Goal: Task Accomplishment & Management: Use online tool/utility

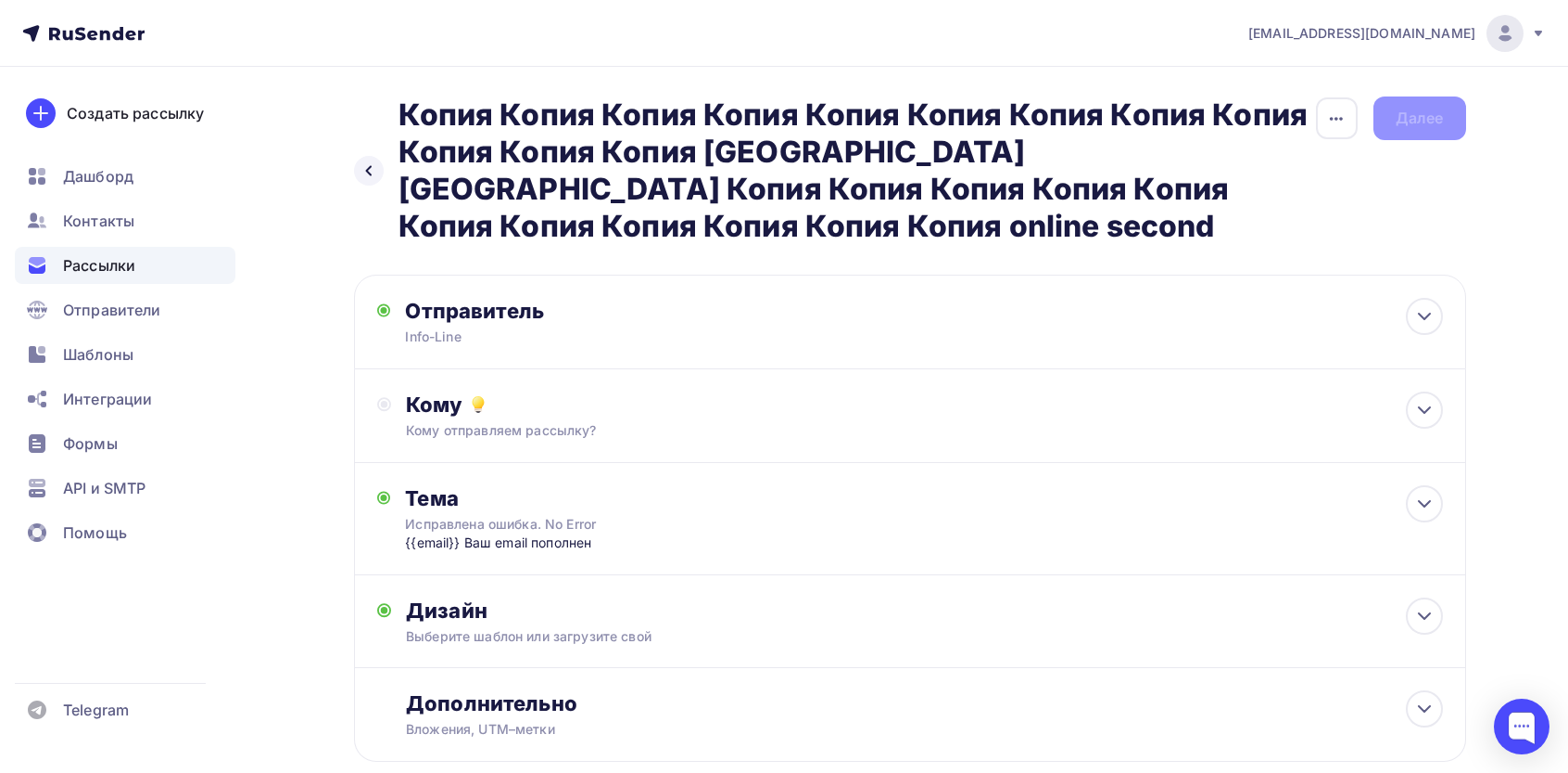
click at [726, 627] on div "Выберите шаблон или загрузите свой" at bounding box center [872, 636] width 934 height 19
click at [1404, 177] on div "Назад Копия Копия Копия Копия Копия Копия Копия Копия Копия Копия Копия Копия К…" at bounding box center [910, 171] width 1113 height 148
click at [612, 424] on div "Кому Кому отправляем рассылку? Списки получателей Выберите список Все списки id…" at bounding box center [910, 415] width 1113 height 94
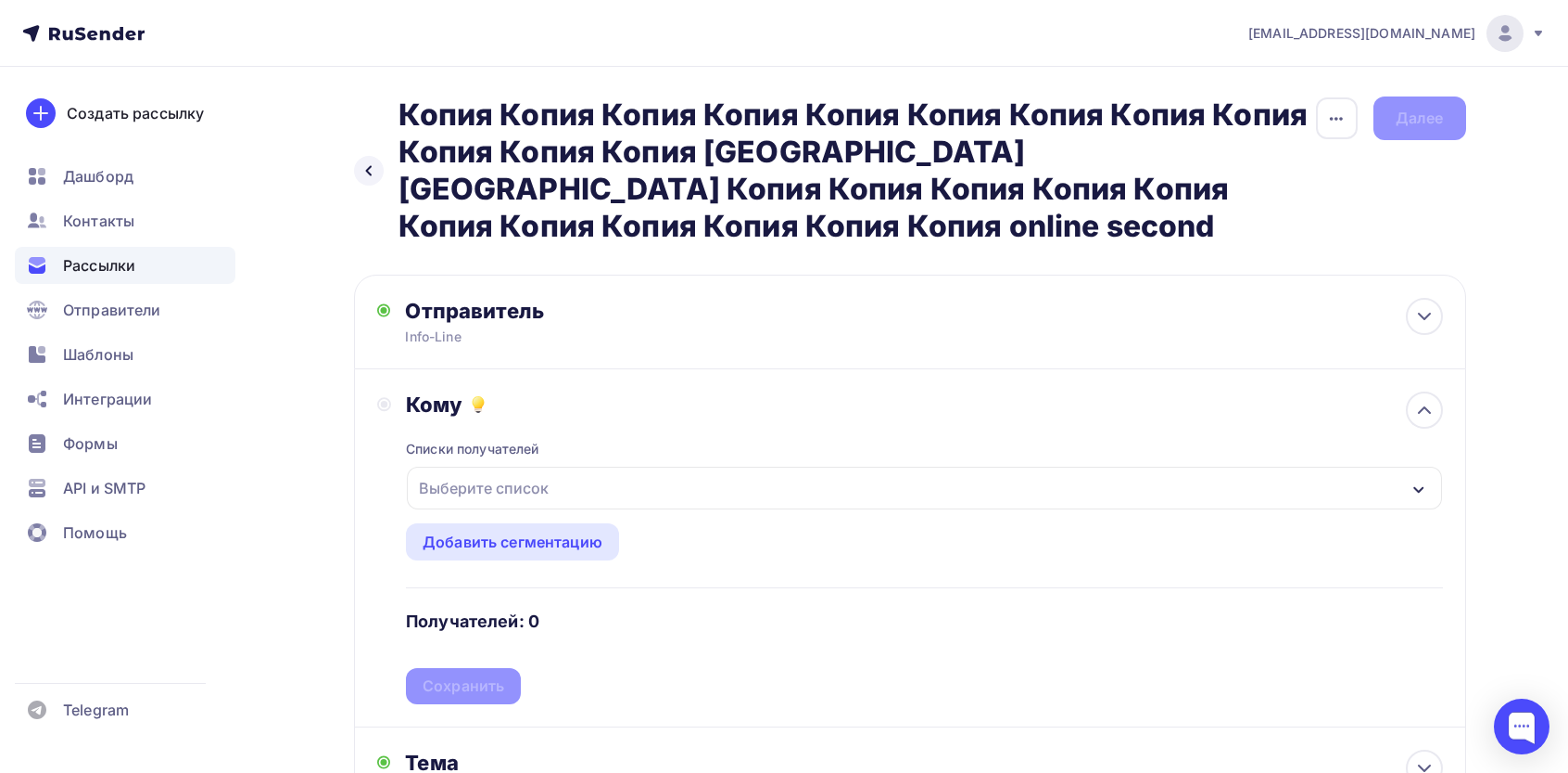
click at [517, 472] on div "Выберите список" at bounding box center [484, 488] width 144 height 34
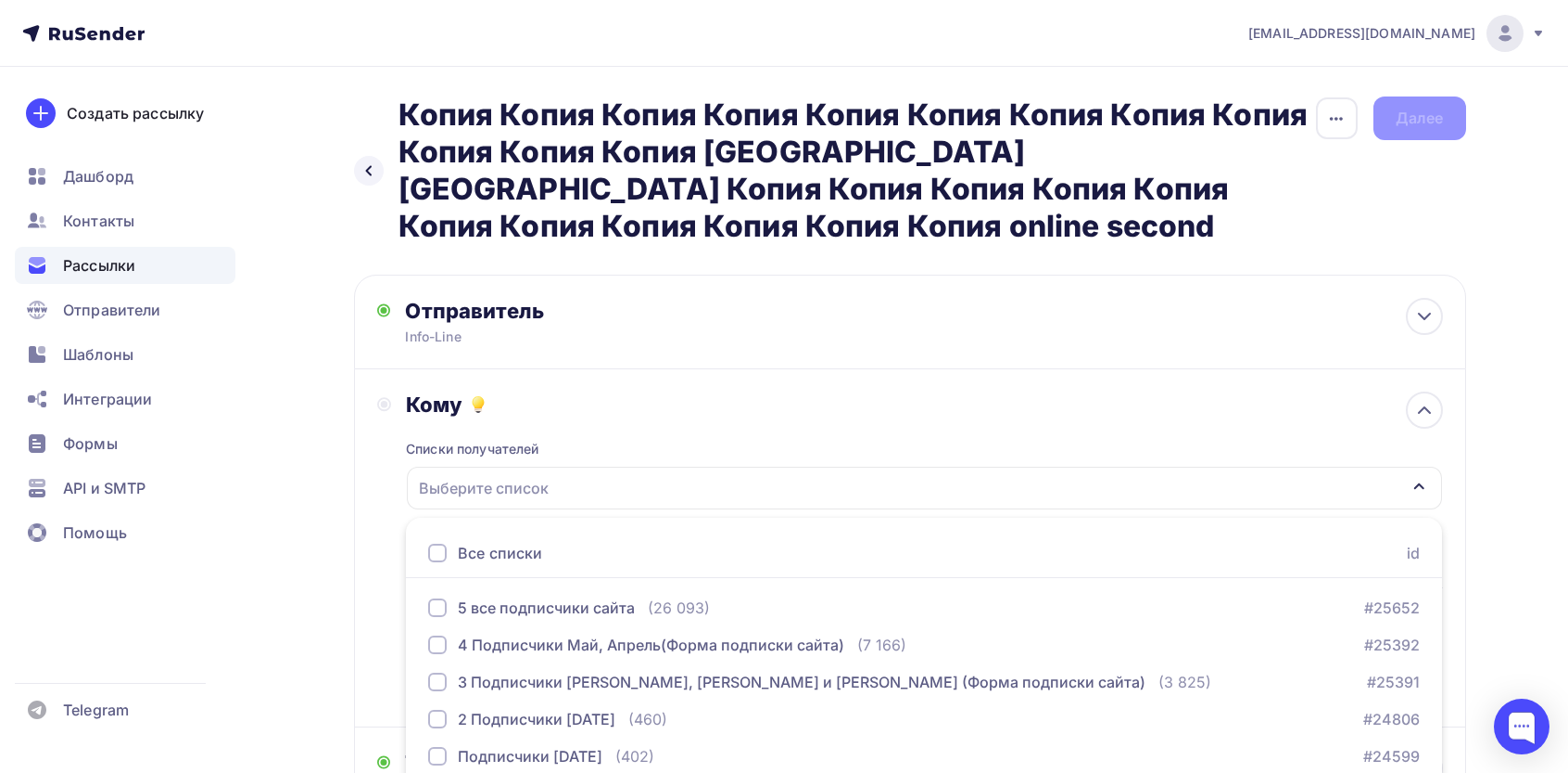
scroll to position [81, 0]
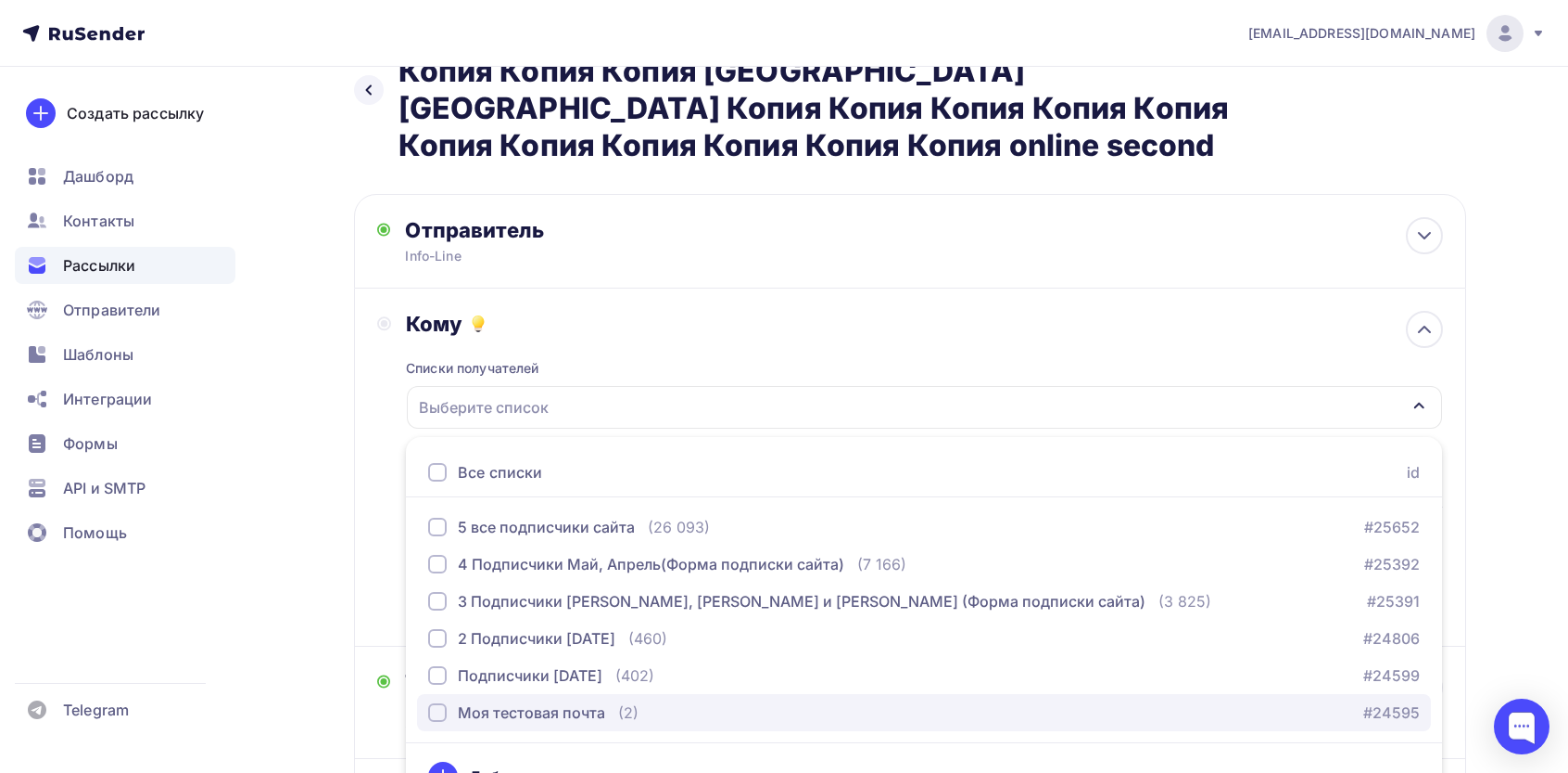
click at [482, 701] on div "Моя тестовая почта" at bounding box center [531, 712] width 147 height 23
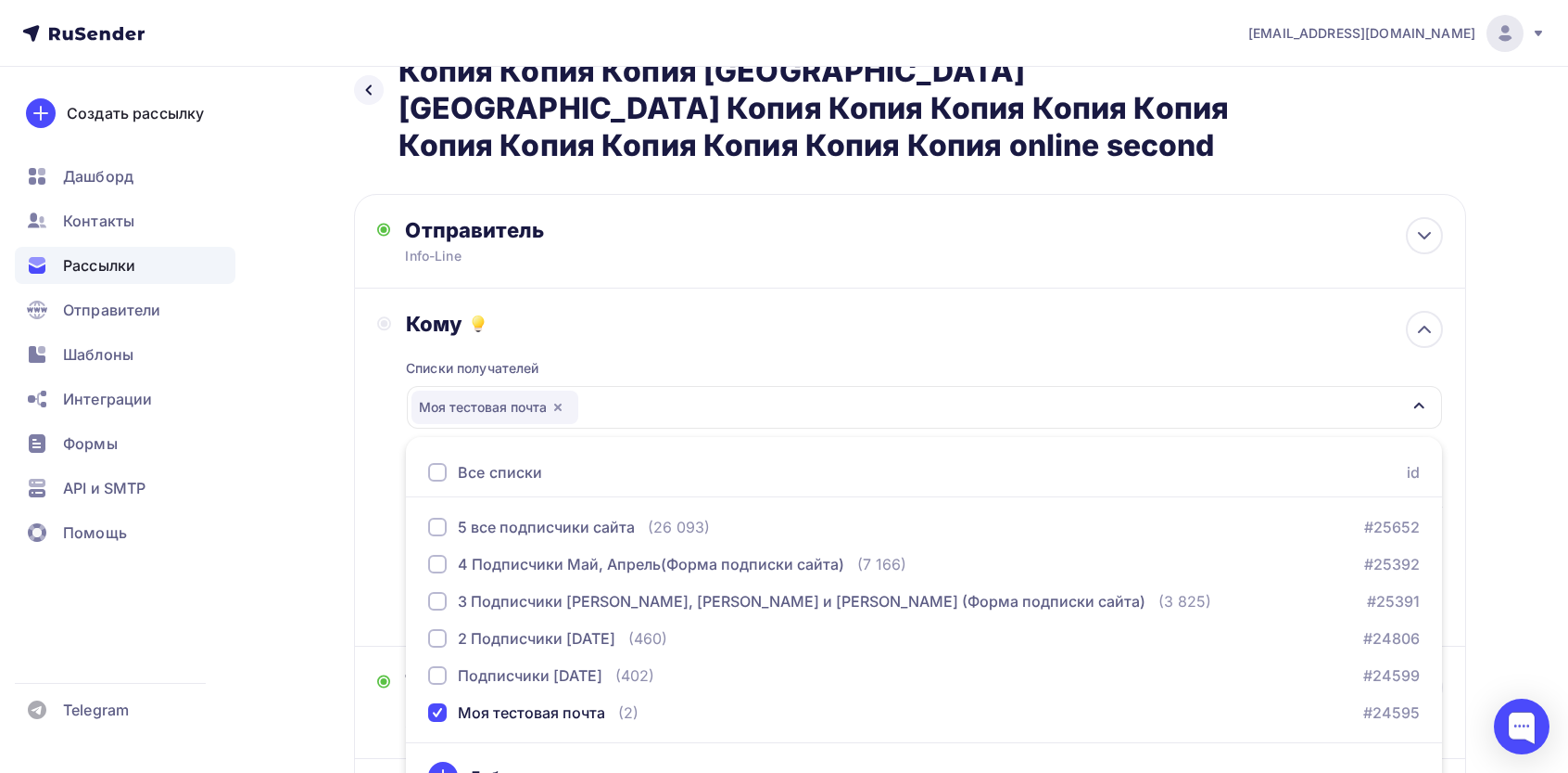
click at [260, 427] on div "Назад Копия Копия Копия Копия Копия Копия Копия Копия Копия Копия Копия Копия К…" at bounding box center [784, 684] width 1520 height 1396
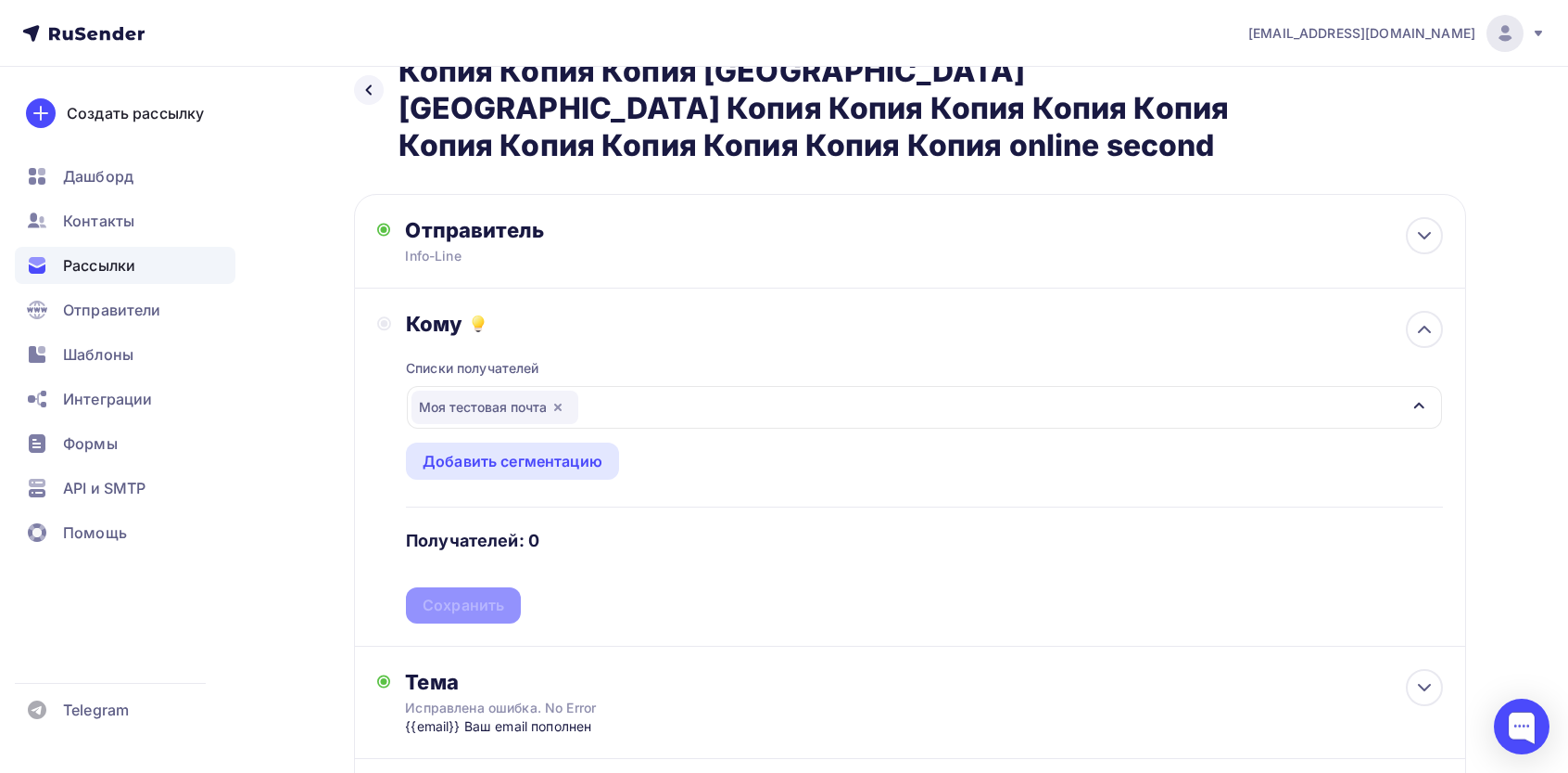
click at [459, 575] on div "Списки получателей Моя тестовая почта Все списки id 5 все подписчики сайта (26 …" at bounding box center [924, 480] width 1036 height 287
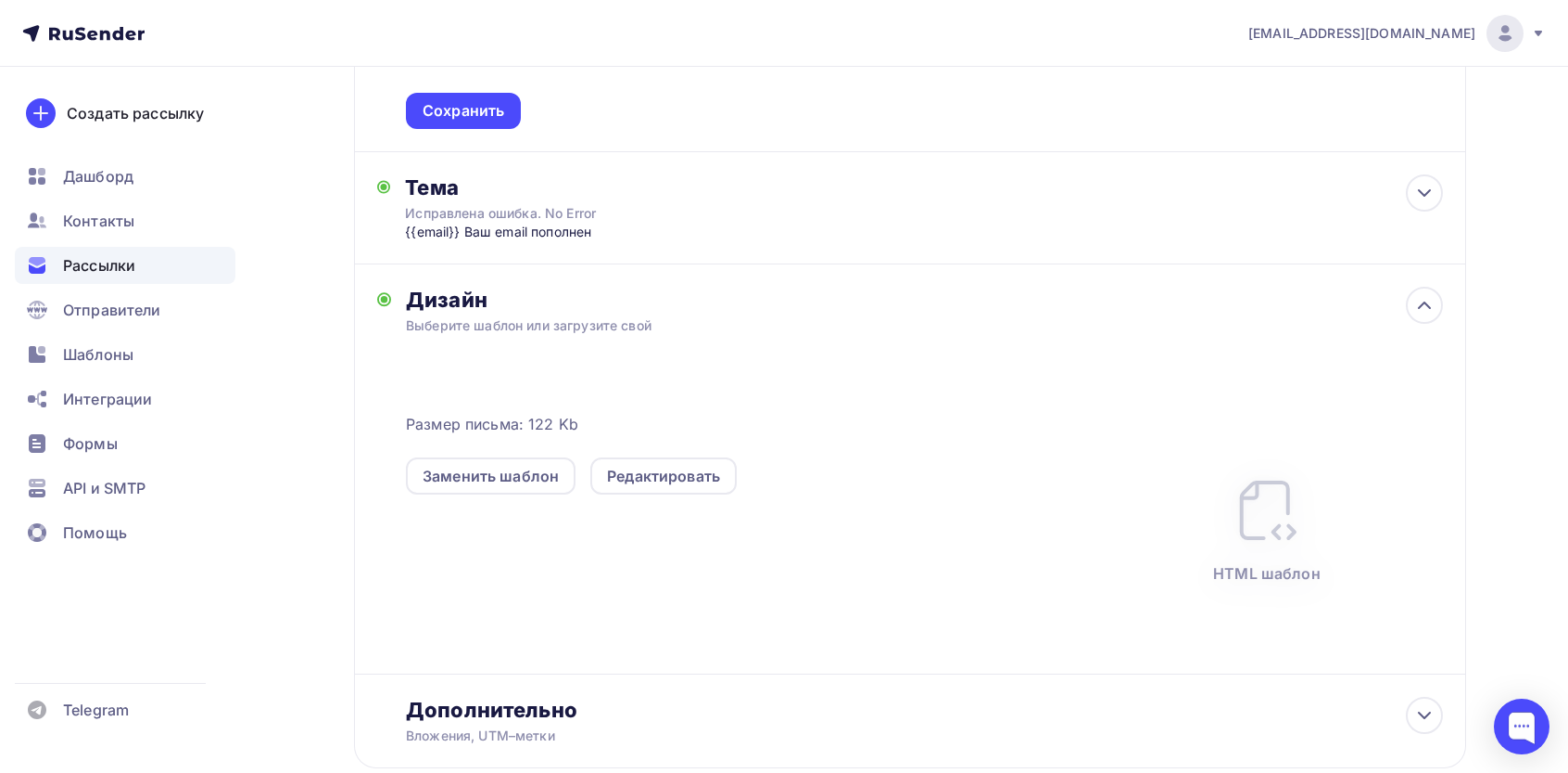
scroll to position [0, 0]
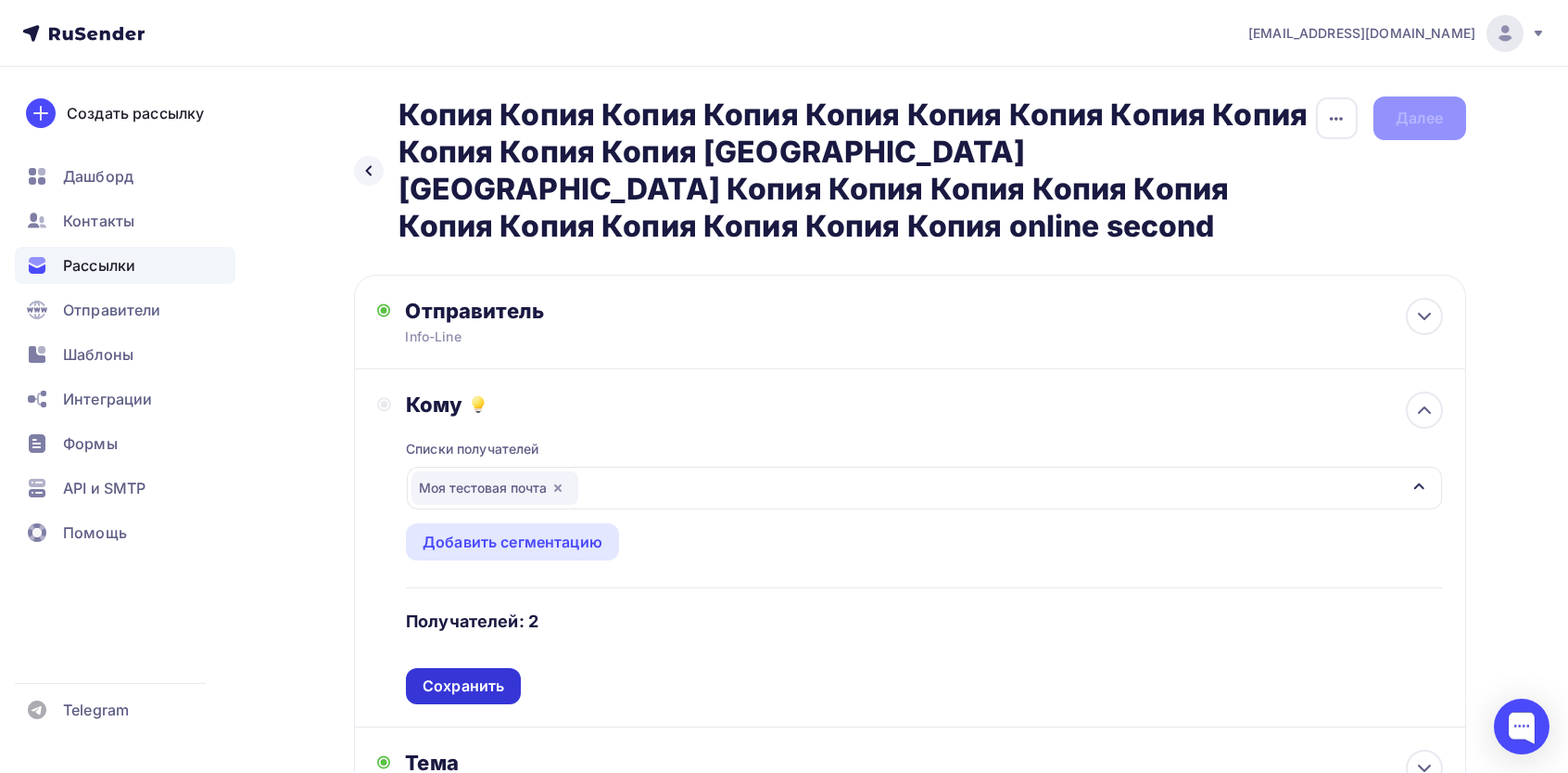
click at [466, 675] on div "Сохранить" at bounding box center [463, 686] width 82 height 22
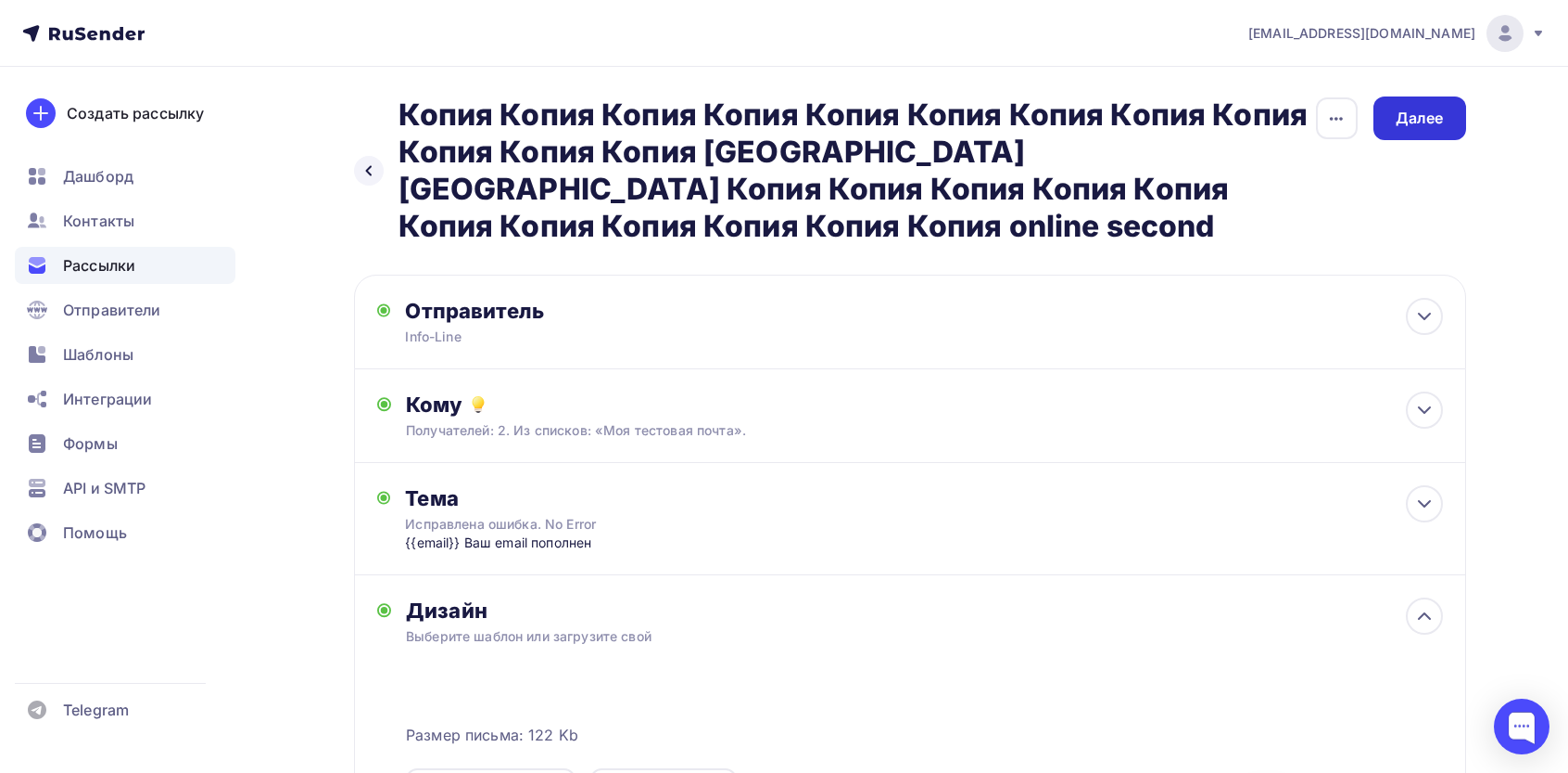
click at [1405, 109] on div "Далее" at bounding box center [1420, 119] width 48 height 22
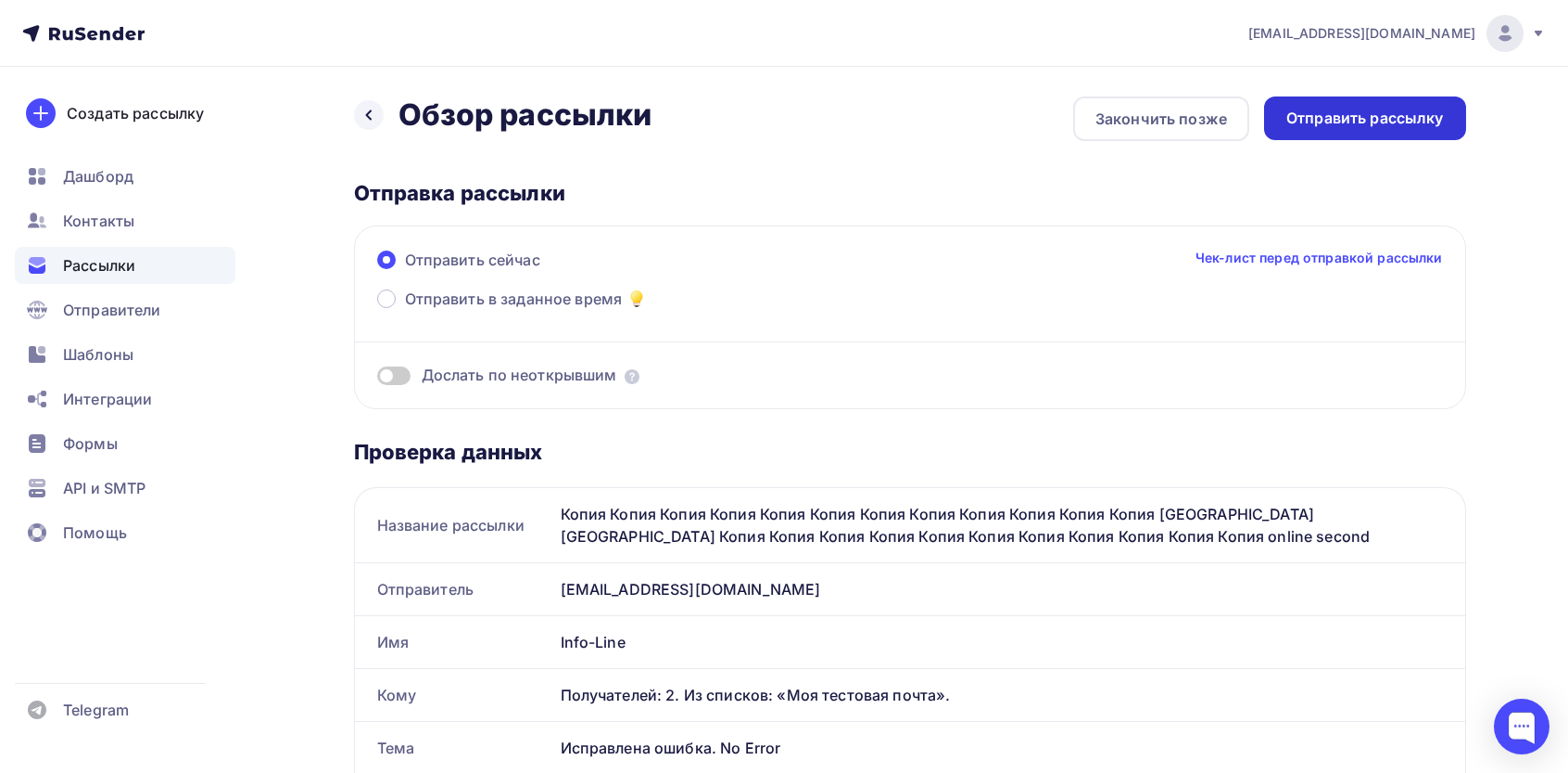
click at [1362, 105] on div "Отправить рассылку" at bounding box center [1365, 119] width 203 height 43
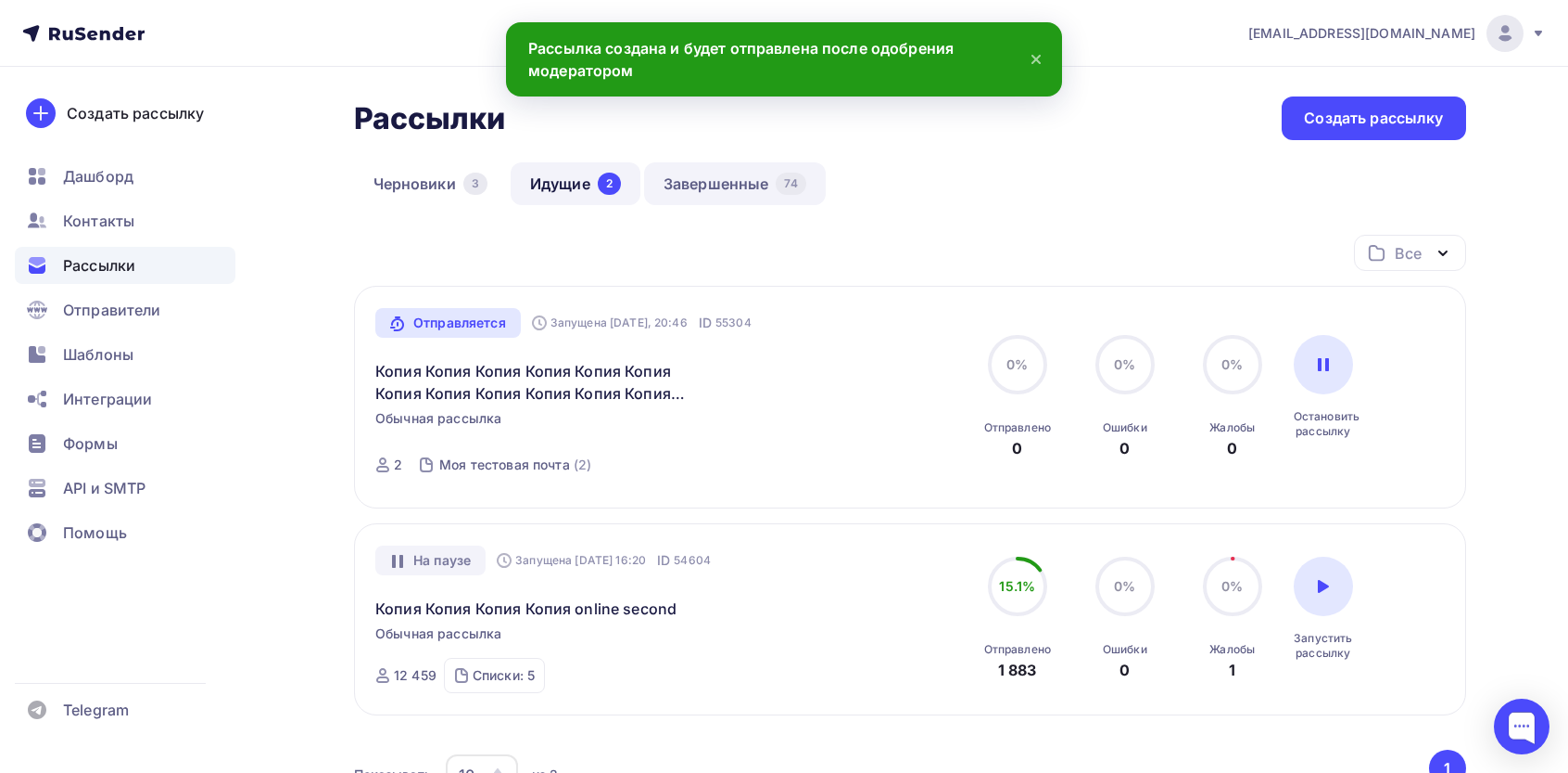
click at [712, 188] on link "Завершенные 74" at bounding box center [735, 183] width 182 height 43
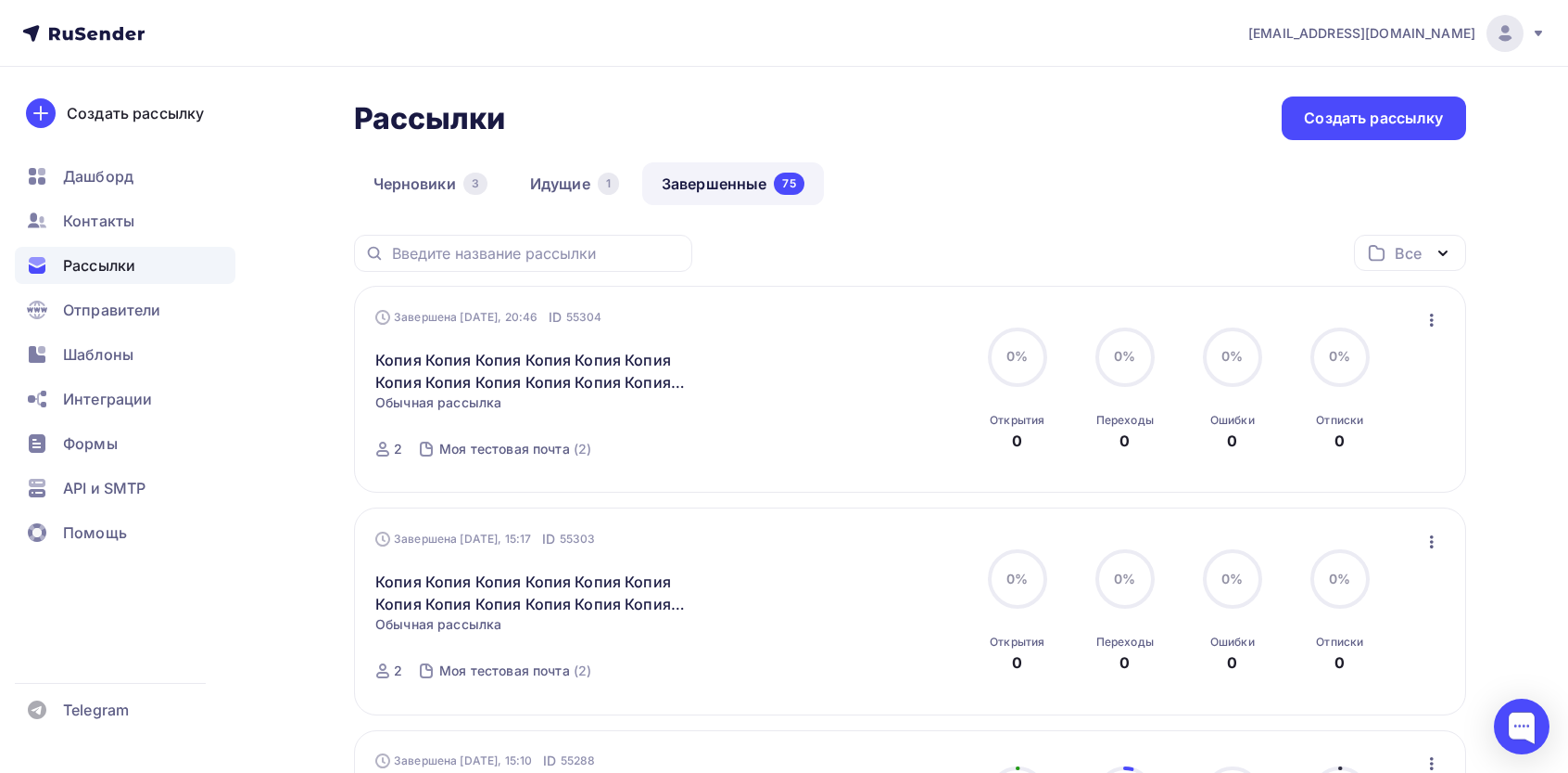
click at [1431, 325] on icon "button" at bounding box center [1433, 319] width 4 height 13
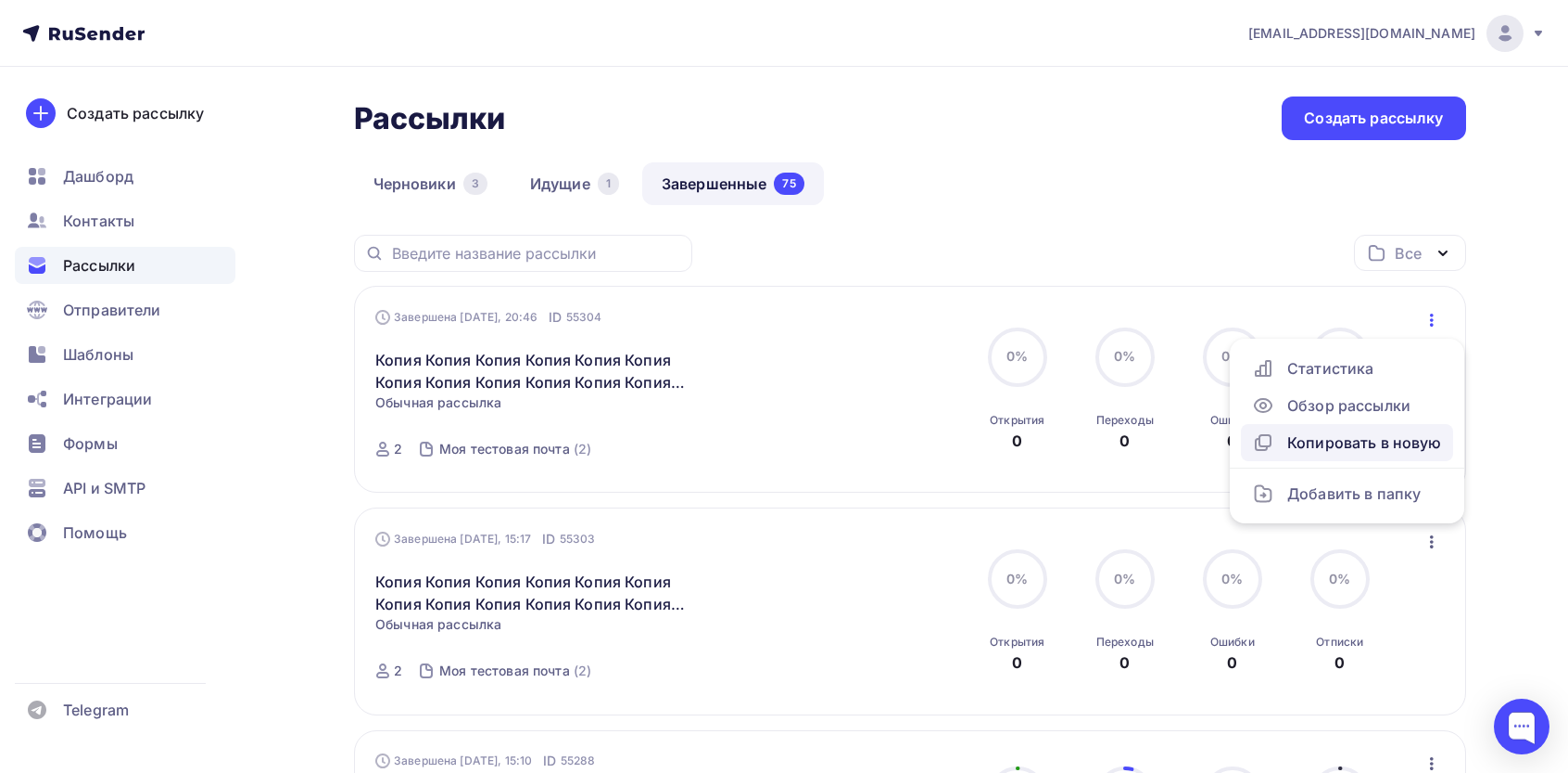
click at [1326, 445] on div "Копировать в новую" at bounding box center [1348, 442] width 190 height 23
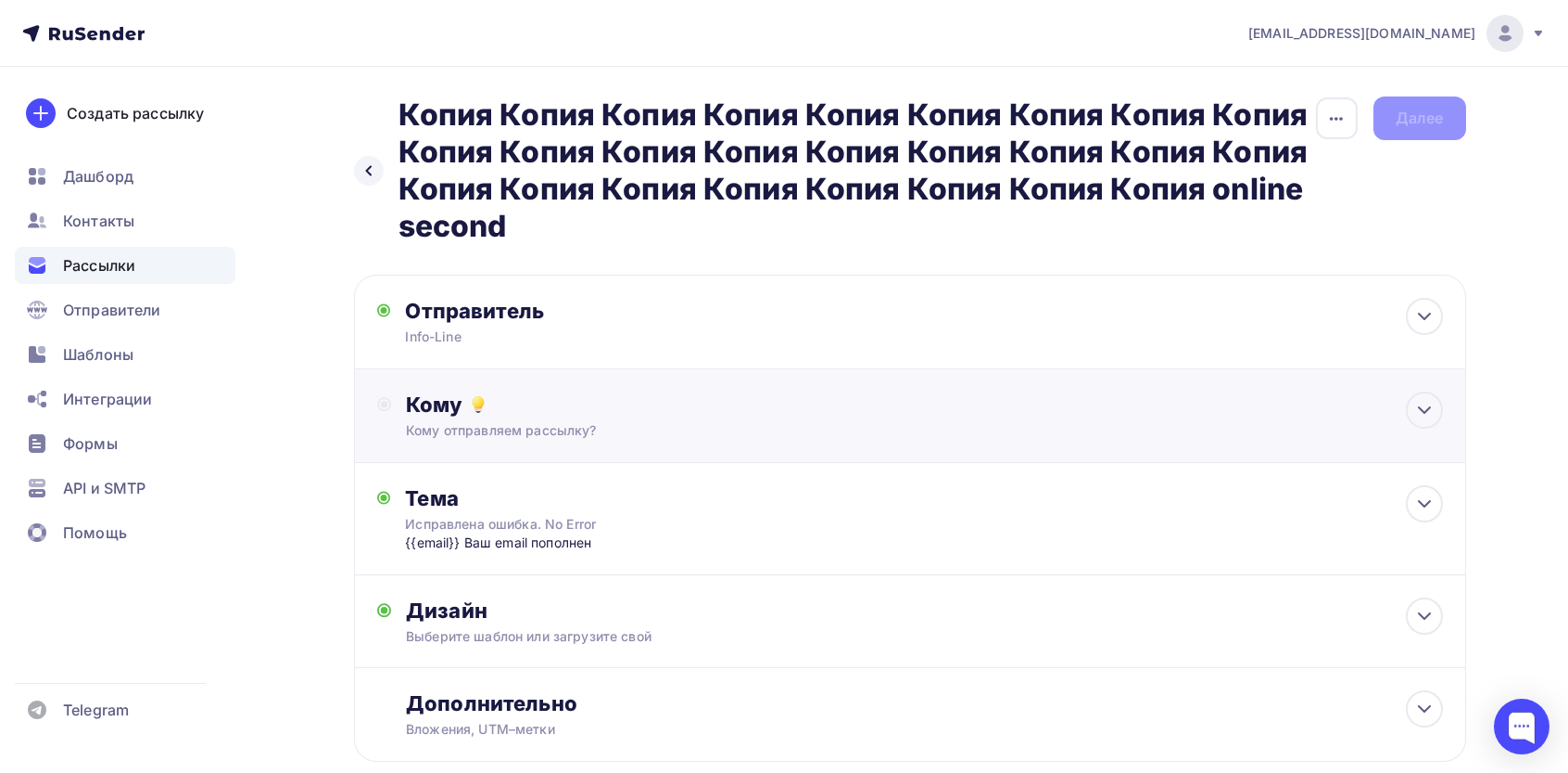
click at [518, 403] on div "Кому" at bounding box center [924, 404] width 1036 height 26
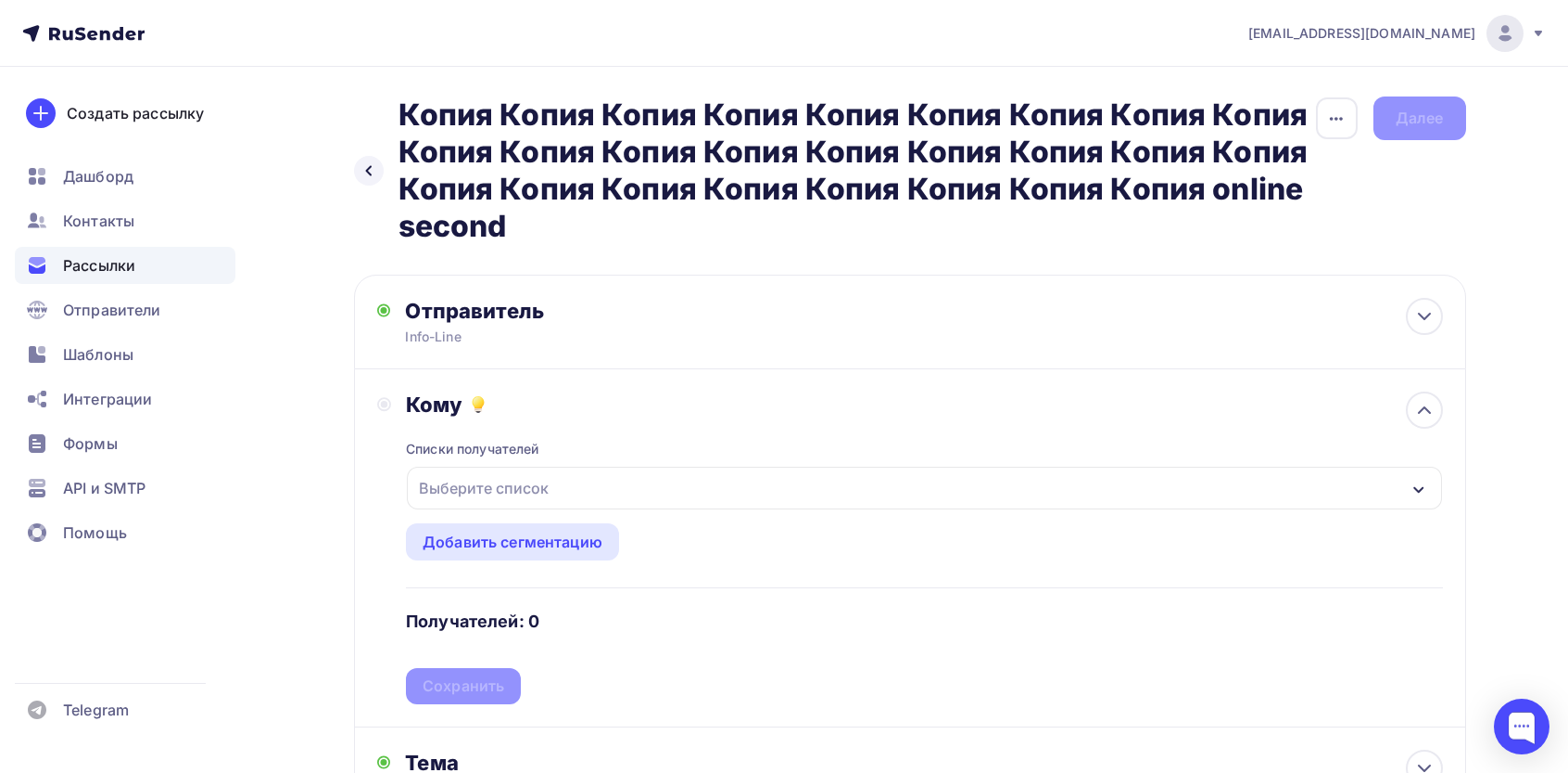
click at [494, 504] on div "Выберите список" at bounding box center [484, 488] width 144 height 34
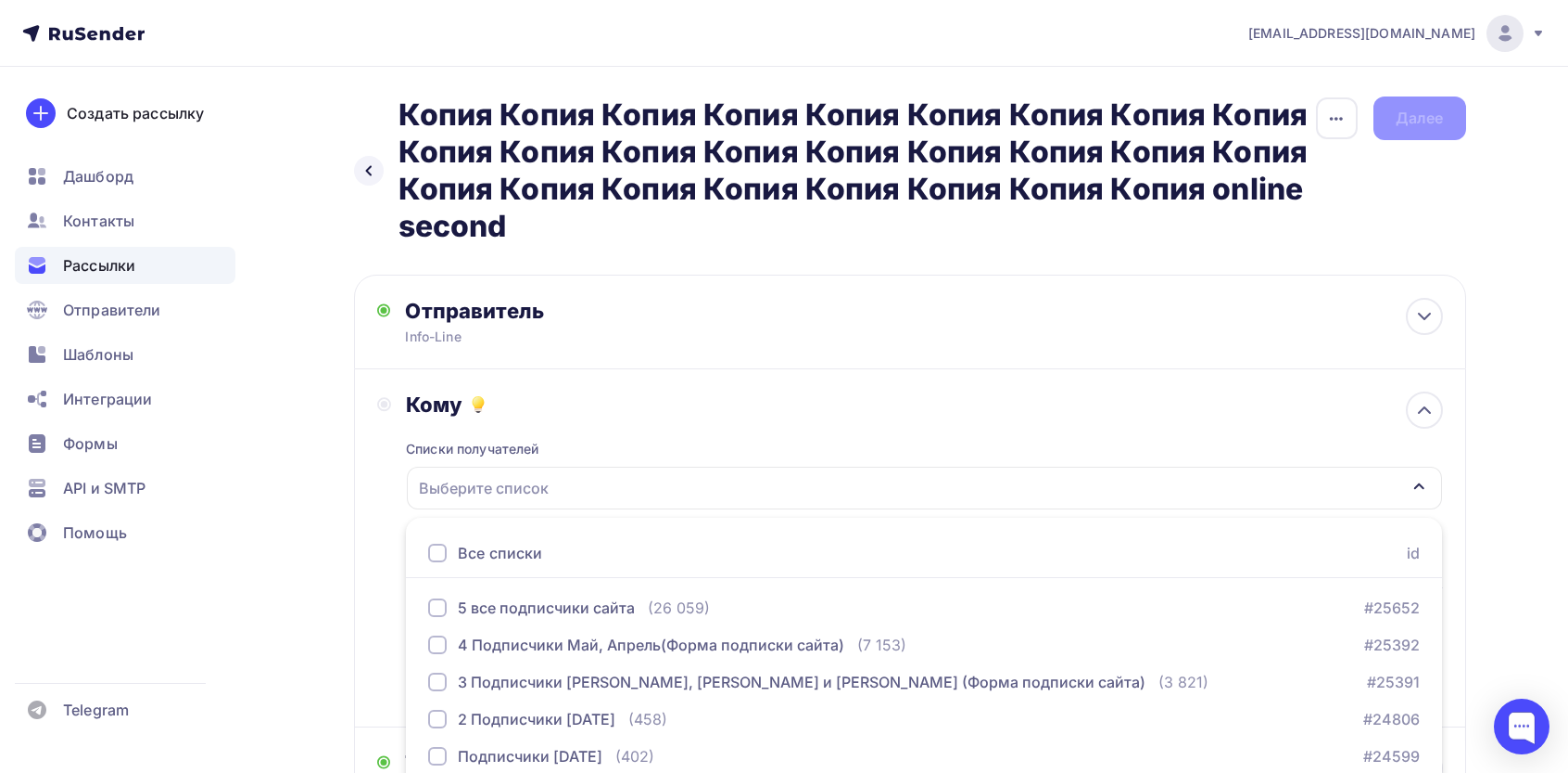
scroll to position [118, 0]
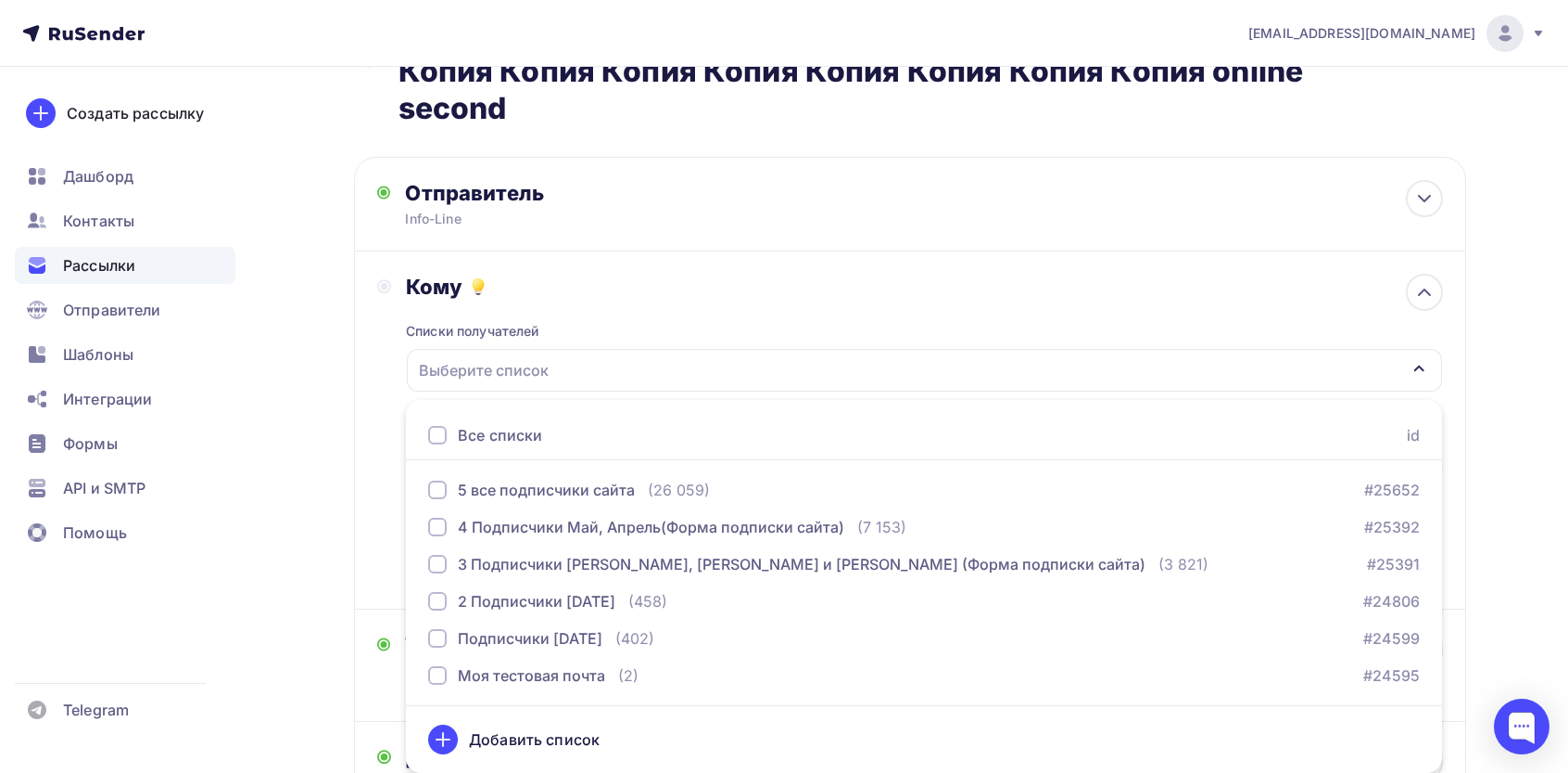
click at [459, 428] on div "Все списки" at bounding box center [499, 435] width 84 height 23
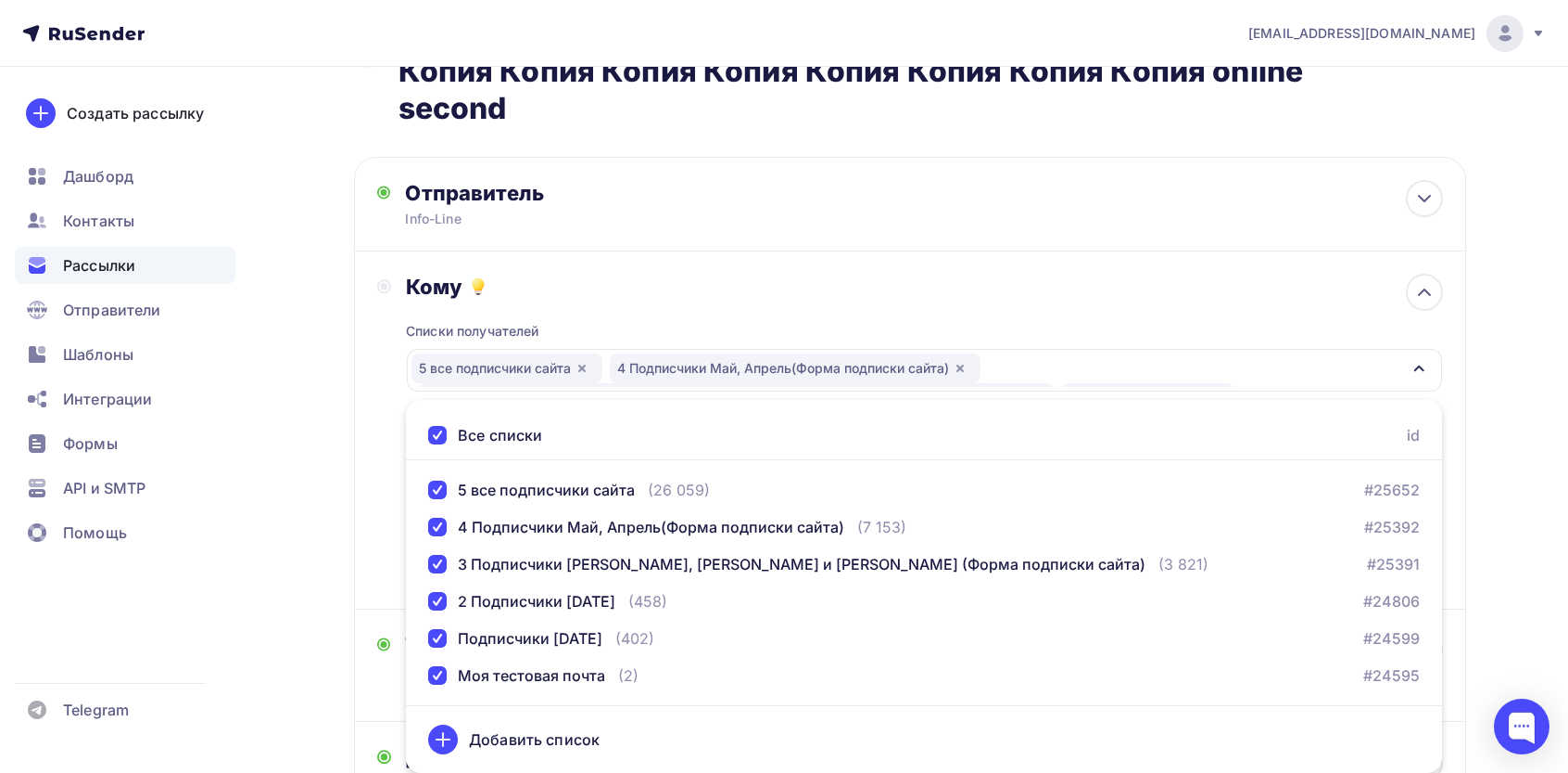
click at [353, 432] on div "Назад Копия Копия Копия Копия Копия Копия Копия Копия Копия Копия Копия Копия К…" at bounding box center [784, 487] width 1520 height 1078
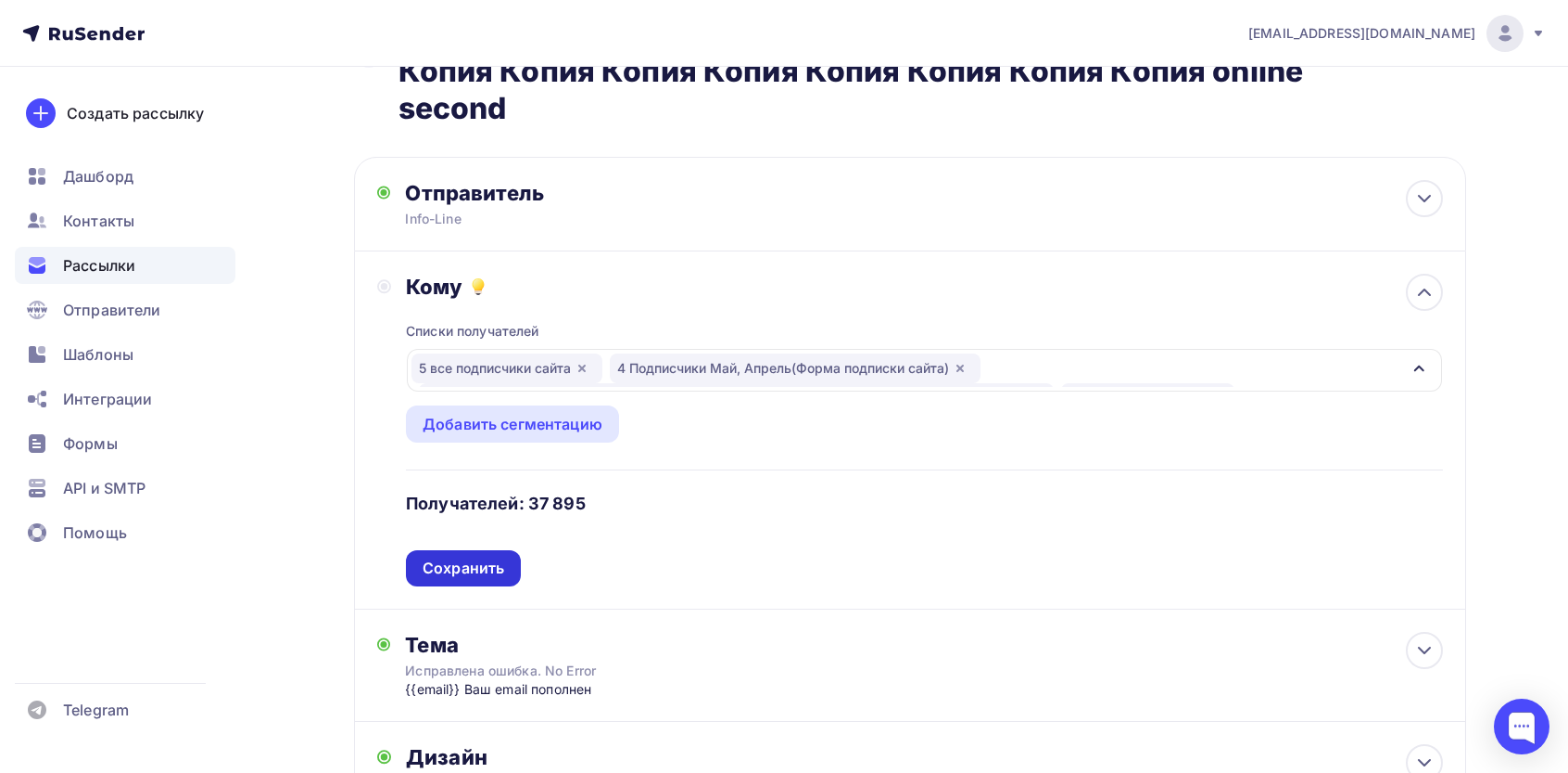
click at [470, 556] on div "Сохранить" at bounding box center [463, 567] width 115 height 37
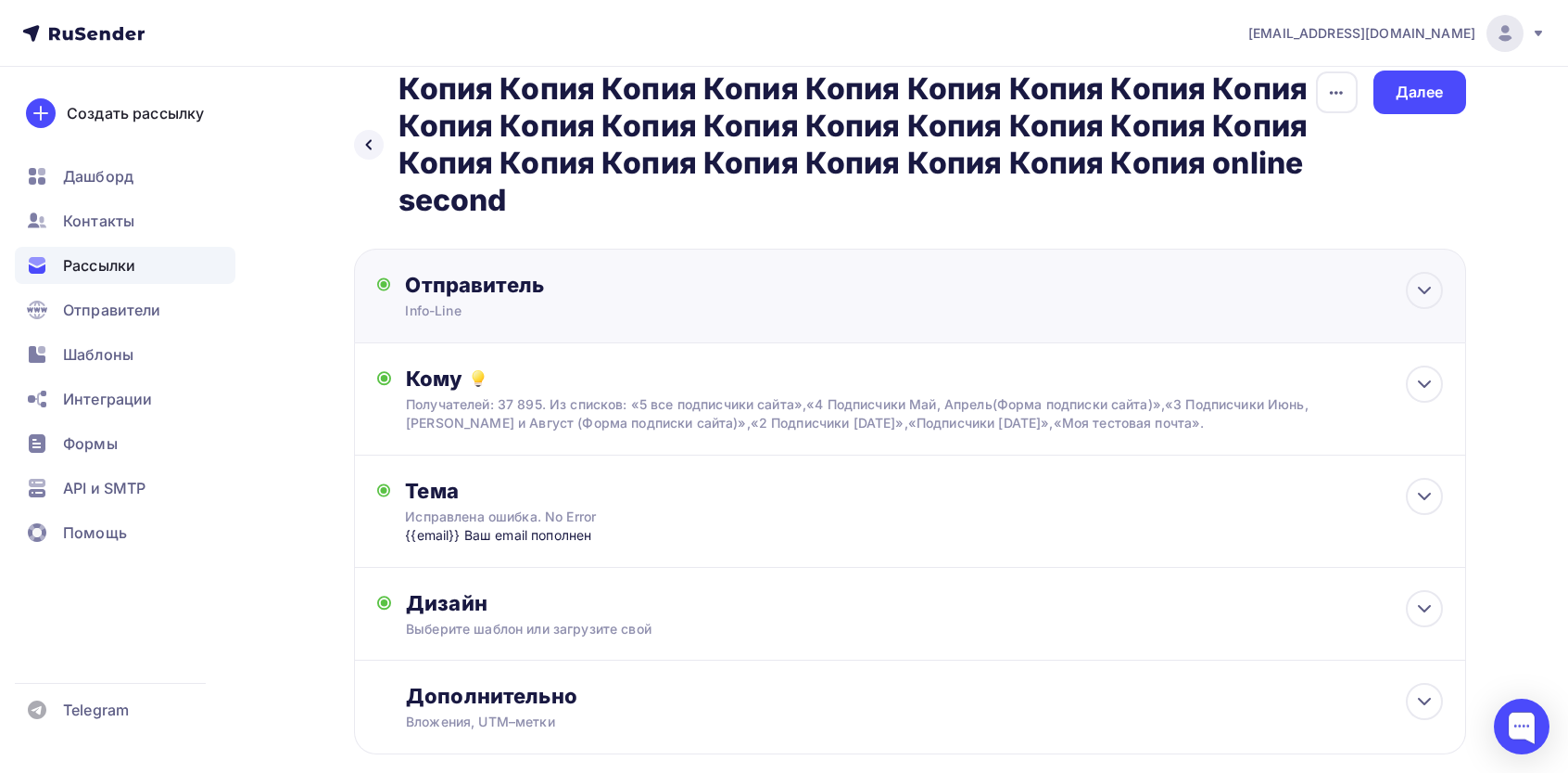
scroll to position [0, 0]
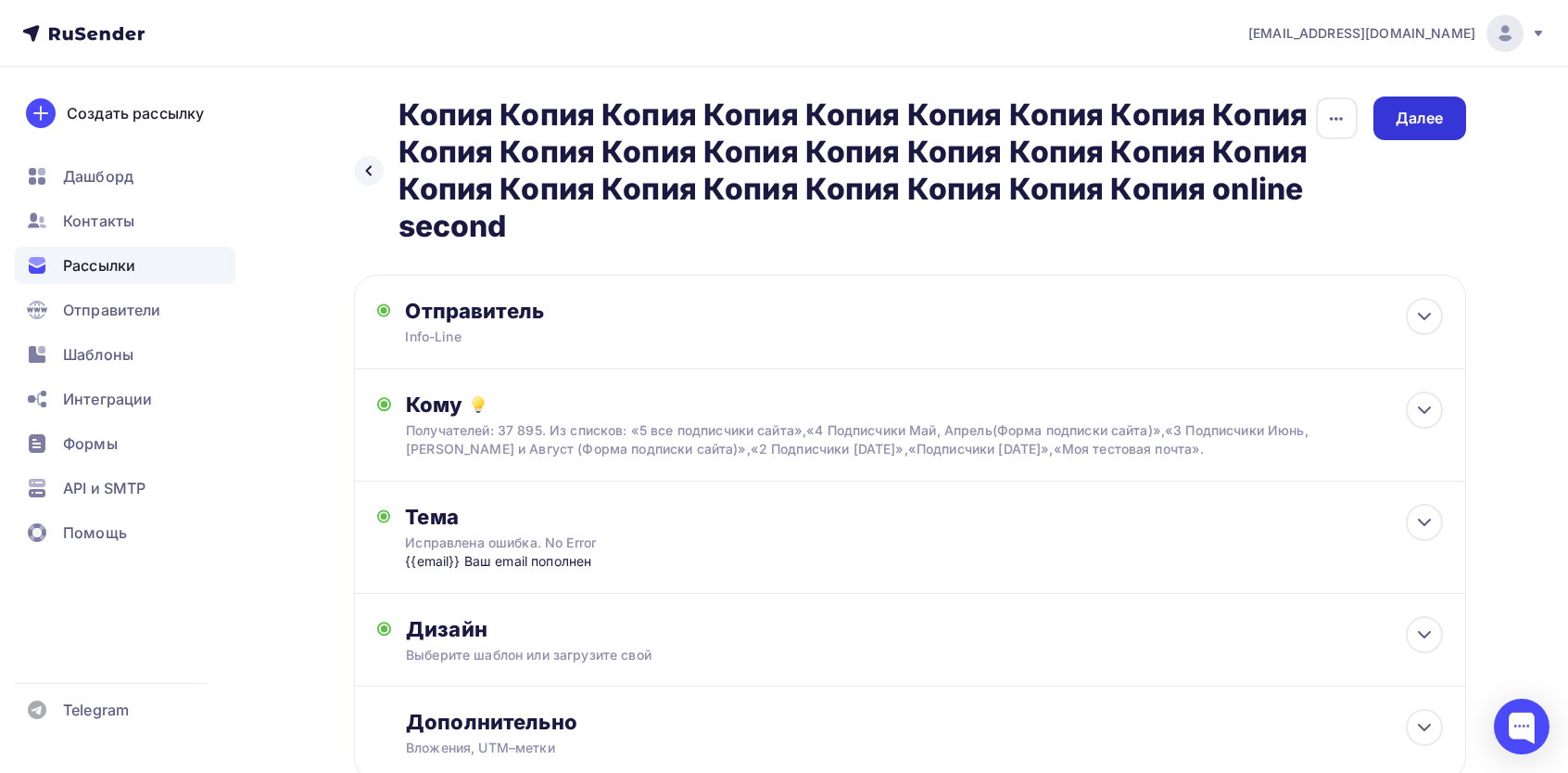
click at [1433, 112] on div "Далее" at bounding box center [1420, 119] width 48 height 22
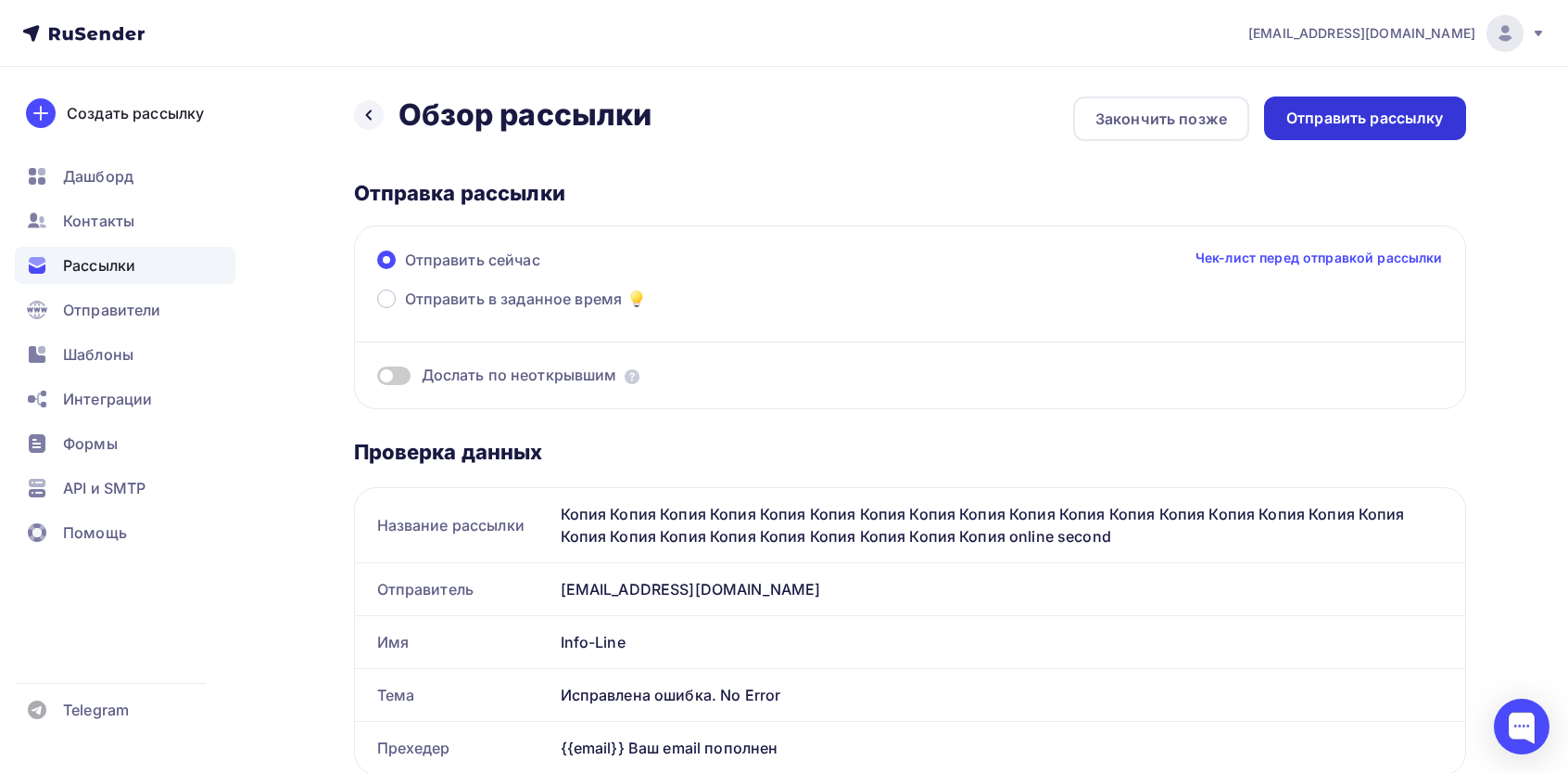
click at [1367, 121] on div "Отправить рассылку" at bounding box center [1364, 119] width 157 height 22
